Goal: Information Seeking & Learning: Learn about a topic

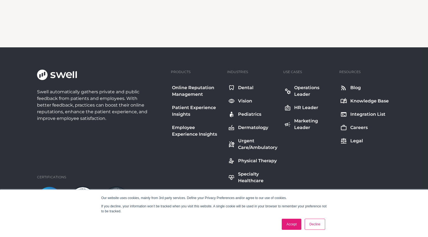
scroll to position [1327, 0]
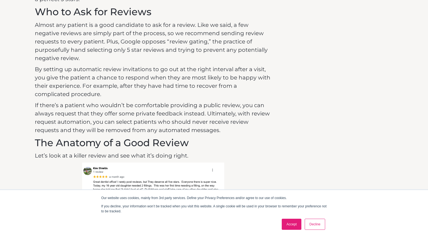
drag, startPoint x: 179, startPoint y: 105, endPoint x: 181, endPoint y: 73, distance: 31.6
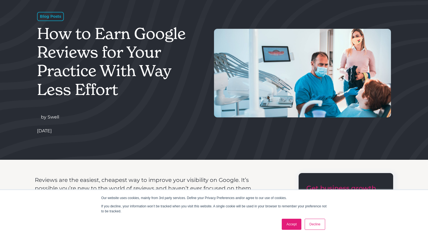
scroll to position [0, 0]
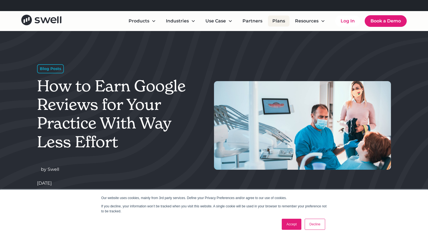
click at [281, 20] on link "Plans" at bounding box center [279, 20] width 22 height 11
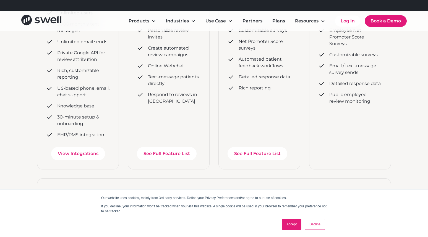
scroll to position [194, 0]
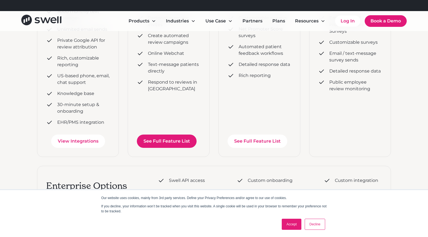
click at [169, 141] on link "See Full Feature List" at bounding box center [167, 140] width 60 height 13
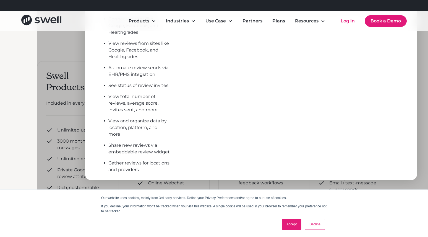
scroll to position [83, 0]
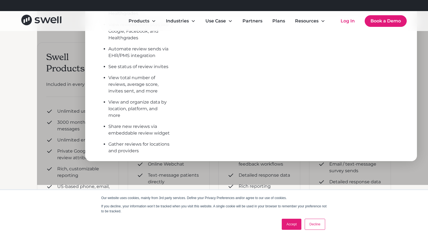
click at [120, 176] on div at bounding box center [251, 66] width 428 height 237
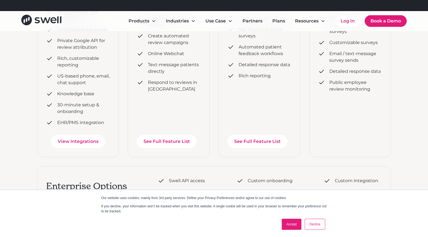
scroll to position [221, 0]
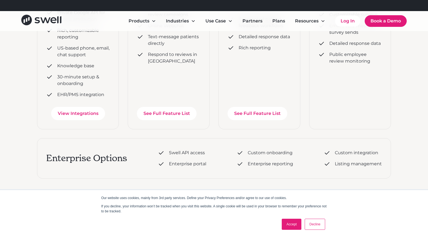
click at [313, 226] on link "Decline" at bounding box center [315, 223] width 20 height 11
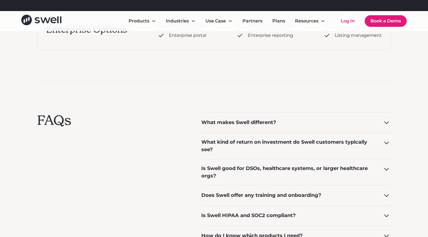
scroll to position [359, 0]
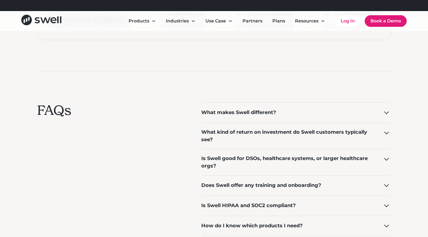
click at [244, 108] on div "What makes Swell different?" at bounding box center [296, 112] width 190 height 20
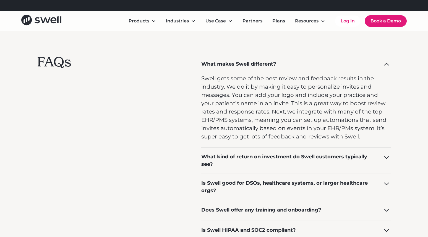
scroll to position [415, 0]
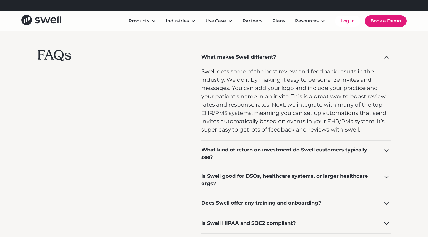
click at [228, 179] on div "Is Swell good for DSOs, healthcare systems, or larger healthcare orgs?" at bounding box center [288, 179] width 174 height 15
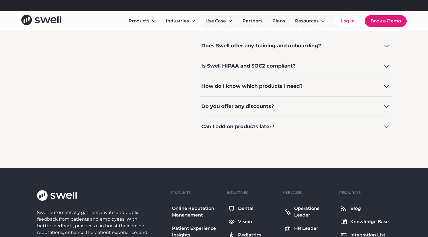
scroll to position [636, 0]
